Goal: Book appointment/travel/reservation

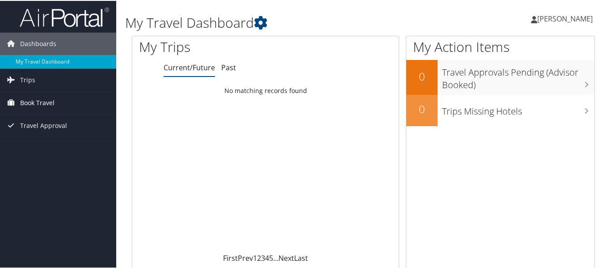
click at [34, 100] on span "Book Travel" at bounding box center [37, 102] width 34 height 22
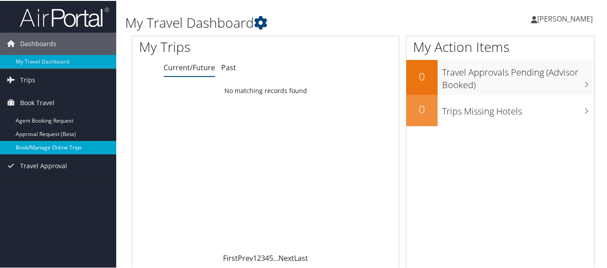
click at [42, 147] on link "Book/Manage Online Trips" at bounding box center [58, 146] width 116 height 13
